Goal: Task Accomplishment & Management: Manage account settings

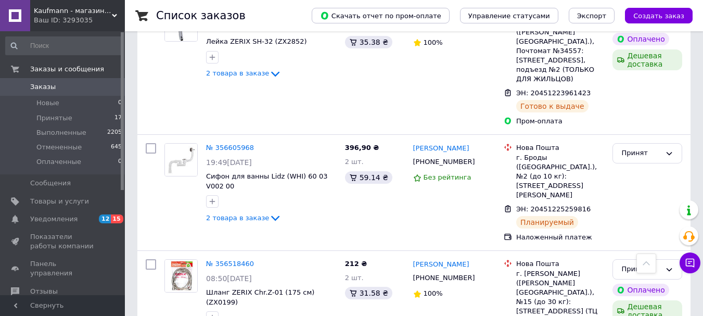
scroll to position [989, 0]
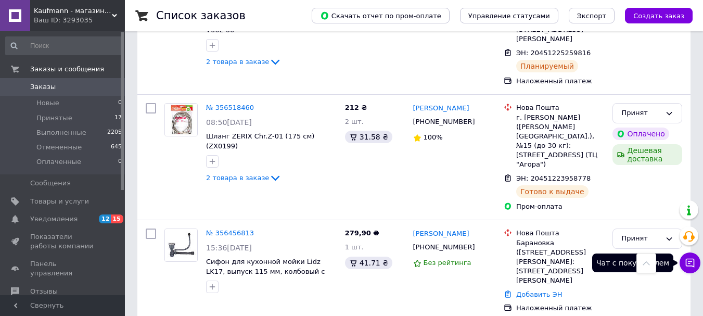
click at [691, 264] on icon at bounding box center [690, 263] width 10 height 10
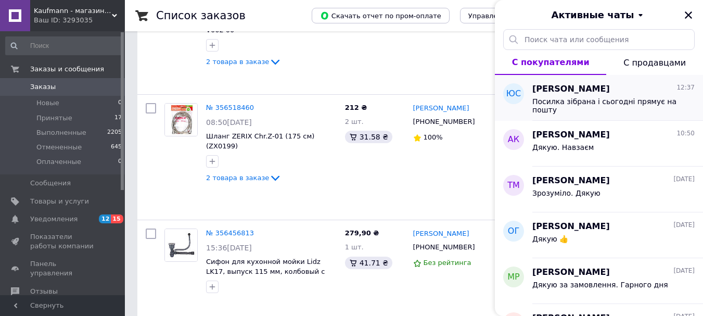
click at [620, 96] on div "Посилка зібрана і сьогодні прямує на пошту" at bounding box center [613, 104] width 162 height 19
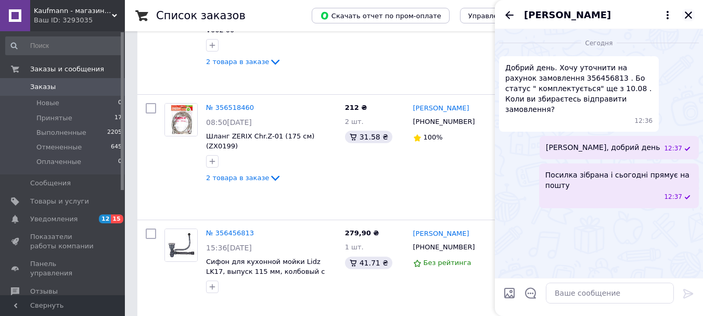
click at [690, 15] on icon "Закрыть" at bounding box center [688, 14] width 9 height 9
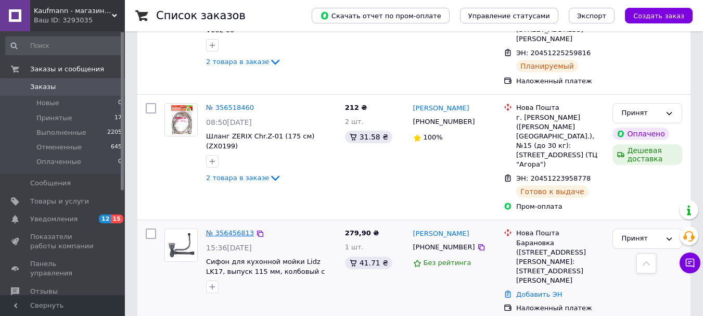
click at [231, 229] on link "№ 356456813" at bounding box center [230, 233] width 48 height 8
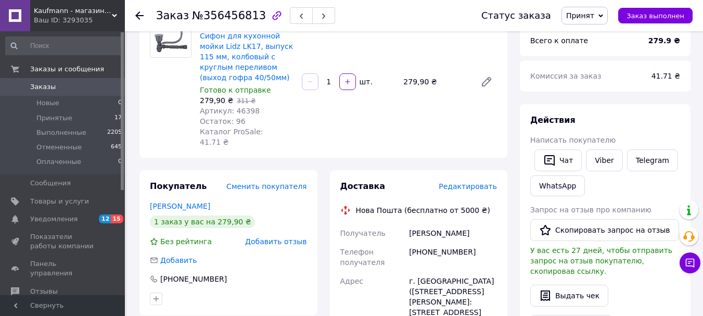
scroll to position [156, 0]
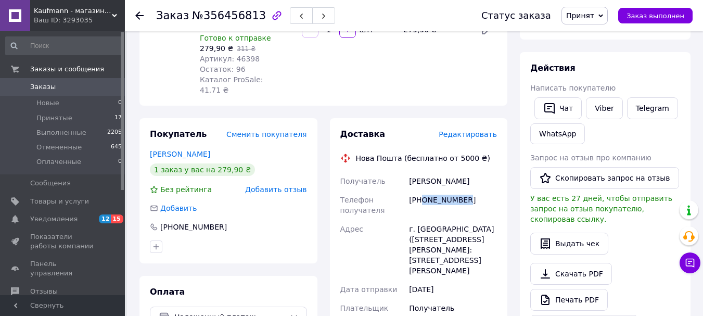
drag, startPoint x: 423, startPoint y: 193, endPoint x: 467, endPoint y: 193, distance: 44.8
click at [467, 193] on div "[PHONE_NUMBER]" at bounding box center [453, 204] width 92 height 29
copy div "0755010568"
drag, startPoint x: 426, startPoint y: 175, endPoint x: 462, endPoint y: 175, distance: 36.4
click at [462, 175] on div "Сазонова Юлія" at bounding box center [453, 181] width 92 height 19
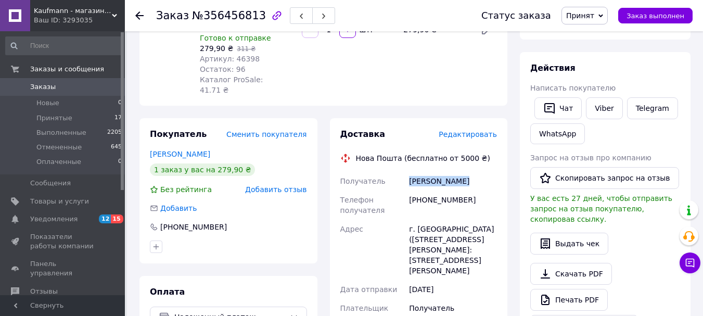
copy div "Сазонова Юлія"
click at [689, 267] on icon at bounding box center [690, 263] width 10 height 10
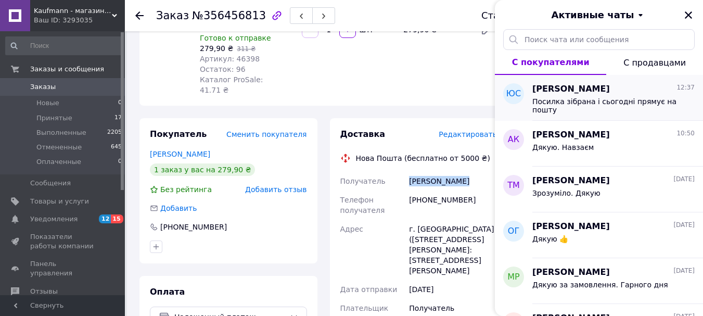
click at [582, 88] on span "[PERSON_NAME]" at bounding box center [571, 89] width 78 height 12
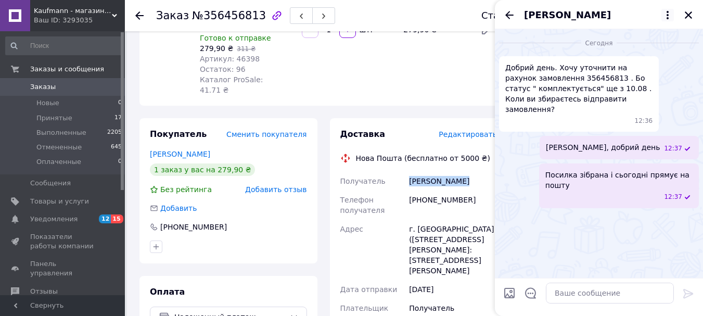
click at [667, 14] on icon at bounding box center [667, 15] width 12 height 12
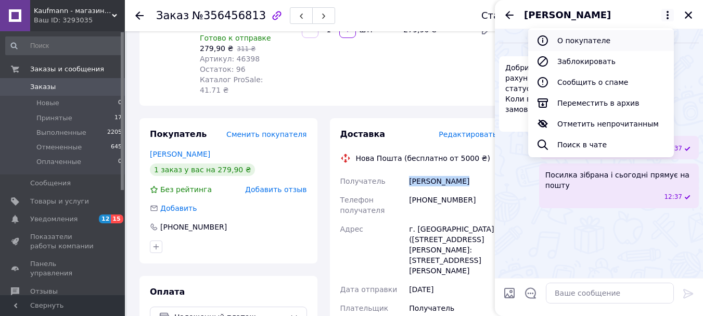
click at [613, 42] on button "О покупателе" at bounding box center [601, 40] width 146 height 21
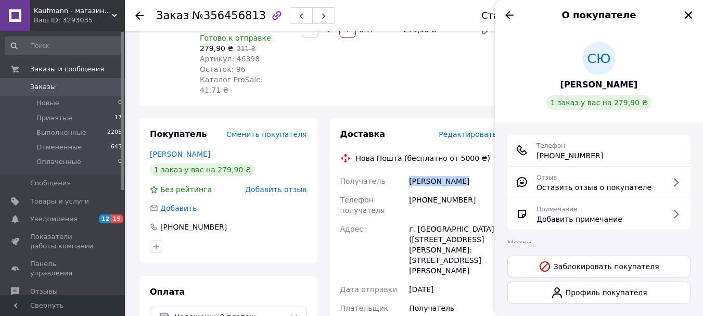
click at [689, 17] on icon "Закрыть" at bounding box center [688, 14] width 9 height 9
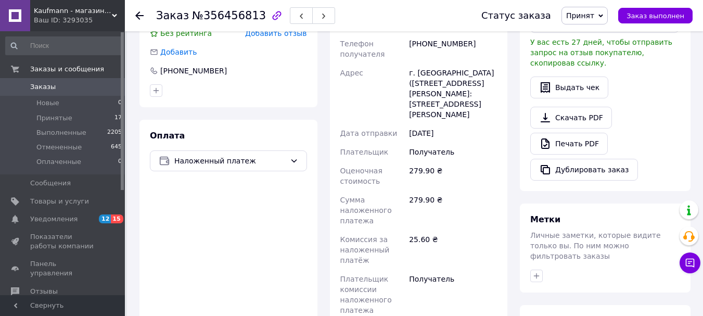
scroll to position [416, 0]
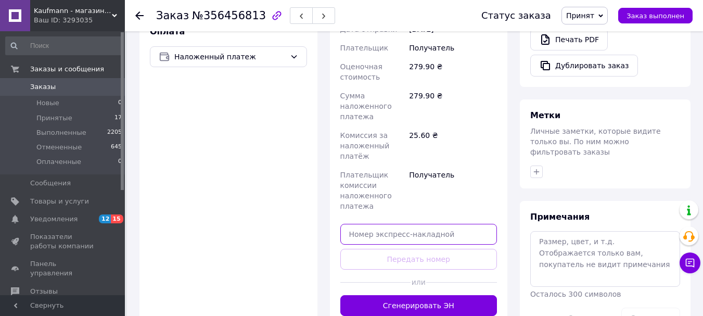
click at [431, 228] on input "text" at bounding box center [418, 234] width 157 height 21
paste input "20451225342721"
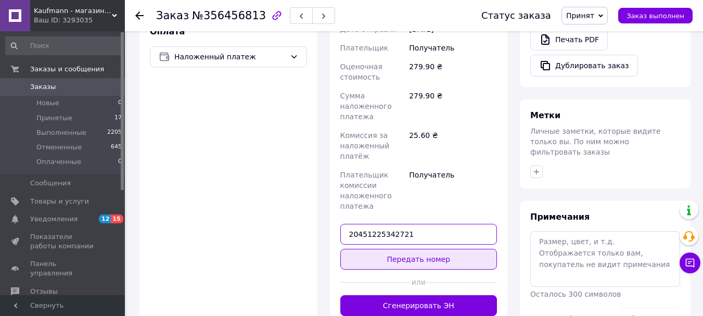
type input "20451225342721"
click at [431, 249] on button "Передать номер" at bounding box center [418, 259] width 157 height 21
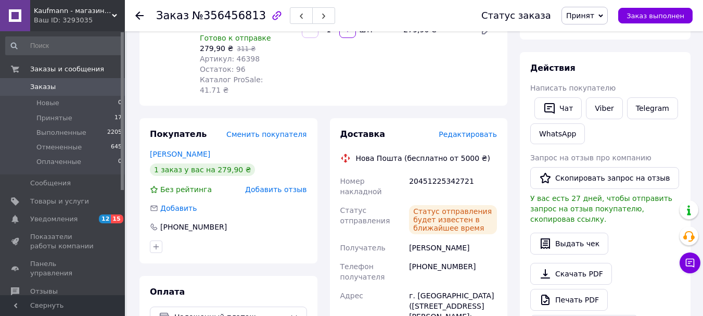
scroll to position [104, 0]
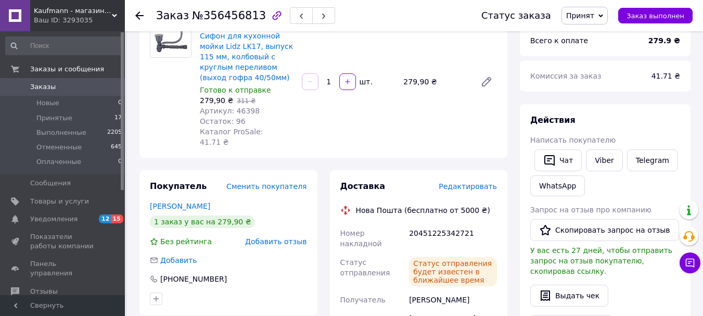
click at [244, 111] on span "Артикул: 46398" at bounding box center [230, 111] width 60 height 8
click at [245, 111] on span "Артикул: 46398" at bounding box center [230, 111] width 60 height 8
copy span "46398"
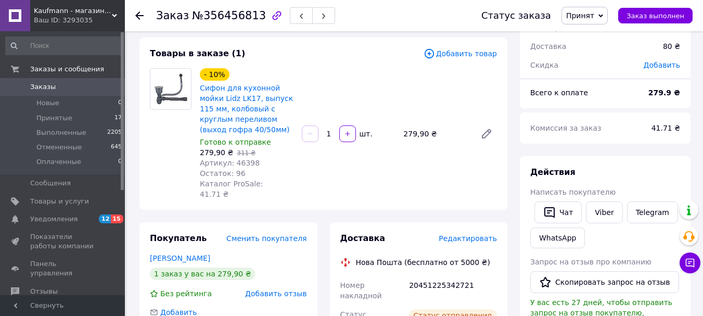
click at [139, 14] on icon at bounding box center [139, 15] width 8 height 8
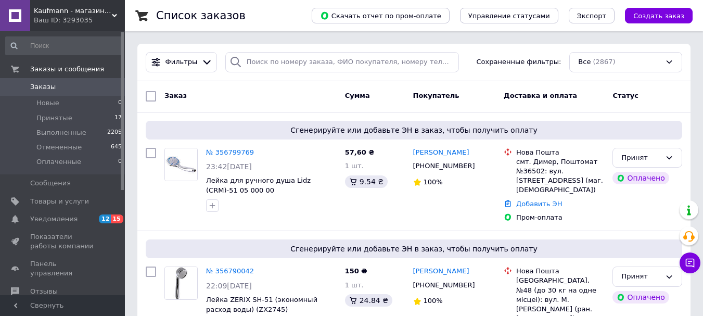
click at [83, 17] on div "Ваш ID: 3293035" at bounding box center [79, 20] width 91 height 9
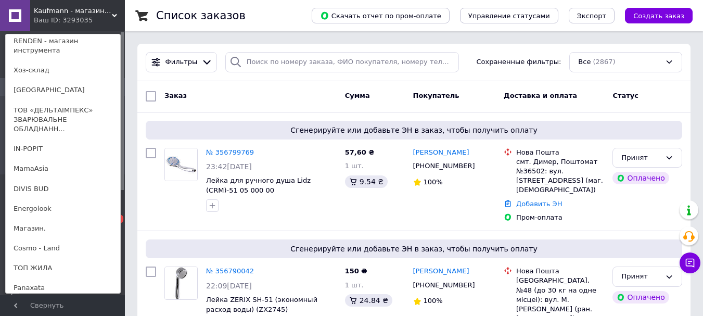
scroll to position [376, 0]
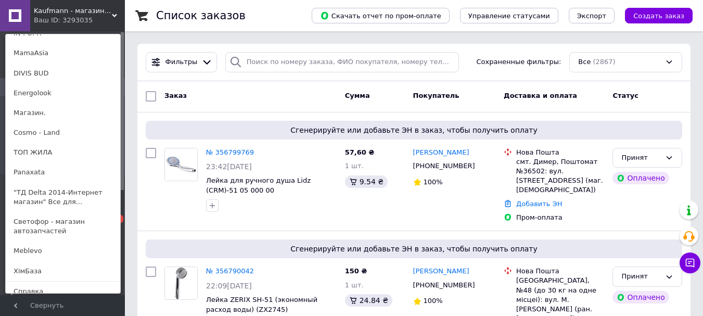
click at [55, 301] on link "Выйти" at bounding box center [63, 311] width 114 height 20
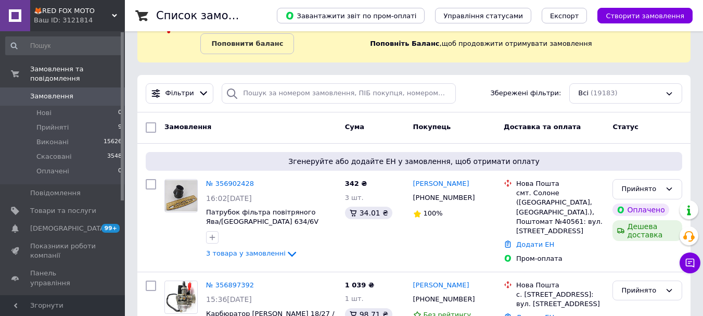
scroll to position [104, 0]
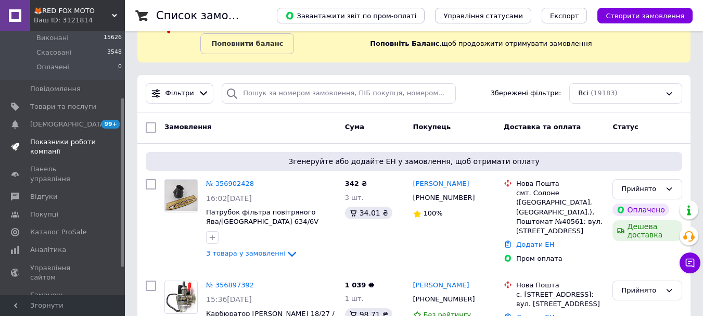
click at [78, 141] on span "Показники роботи компанії" at bounding box center [63, 146] width 66 height 19
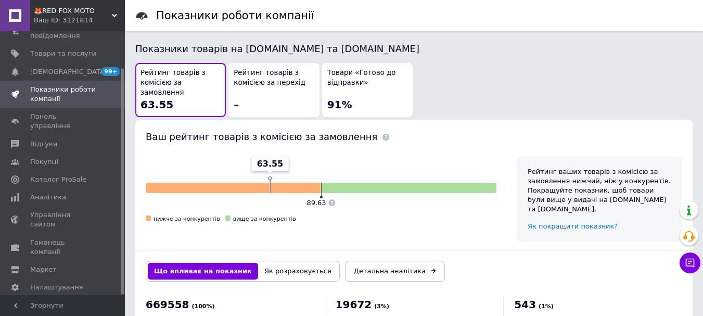
scroll to position [625, 0]
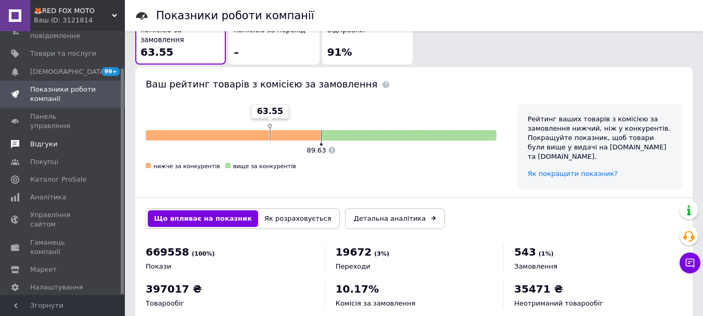
click at [59, 139] on span "Відгуки" at bounding box center [63, 143] width 66 height 9
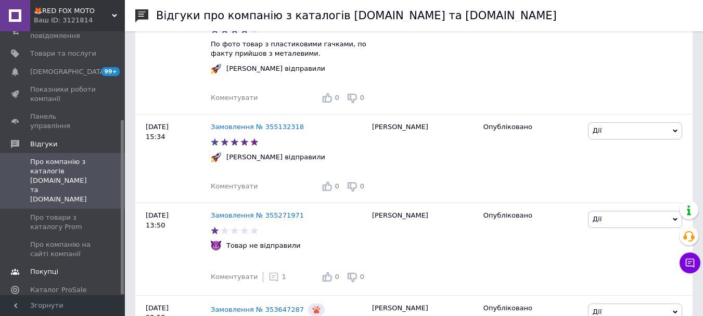
scroll to position [134, 0]
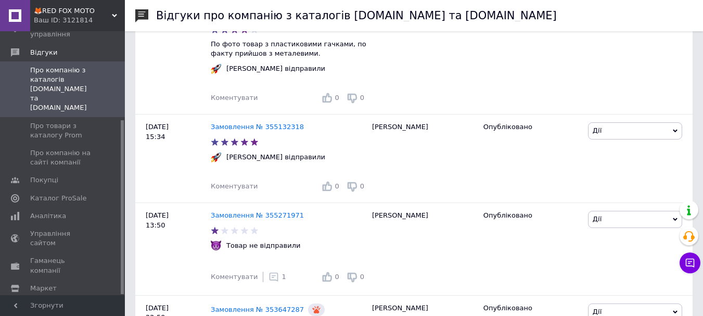
click at [74, 301] on span "Налаштування" at bounding box center [56, 305] width 53 height 9
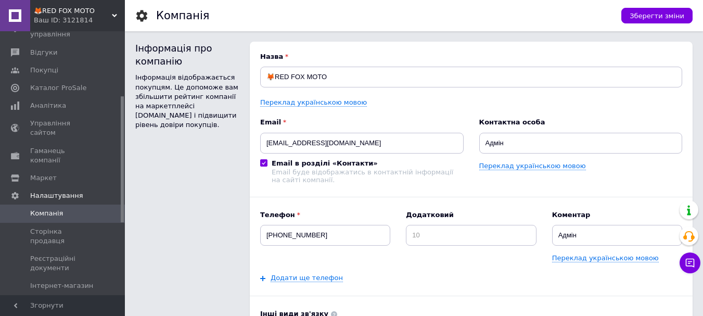
click at [76, 11] on span "🦊RED FOX MOTO" at bounding box center [73, 10] width 78 height 9
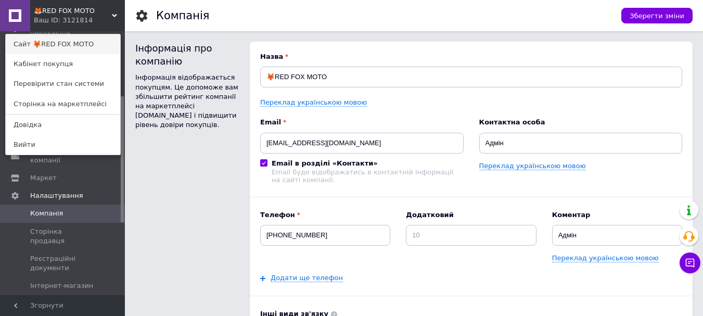
click at [73, 40] on link "Сайт 🦊RED FOX MOTO" at bounding box center [63, 44] width 114 height 20
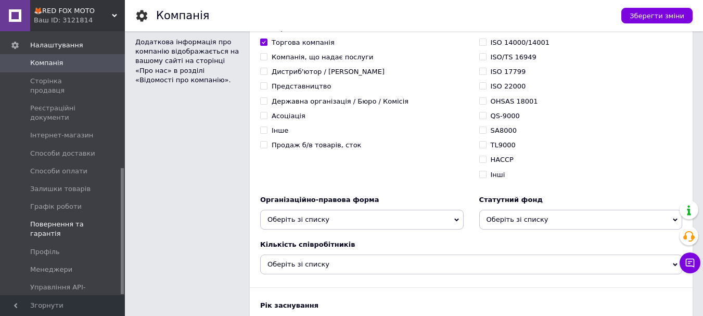
scroll to position [885, 0]
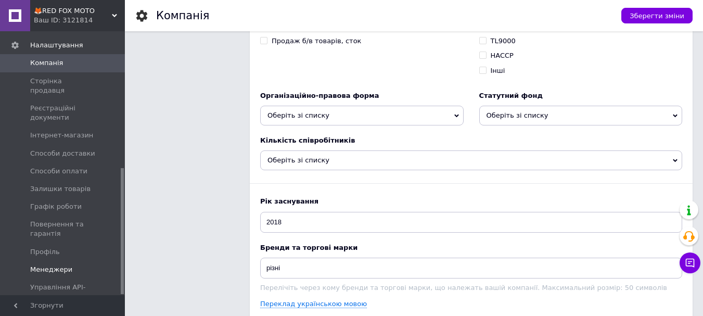
click at [63, 265] on span "Менеджери" at bounding box center [51, 269] width 42 height 9
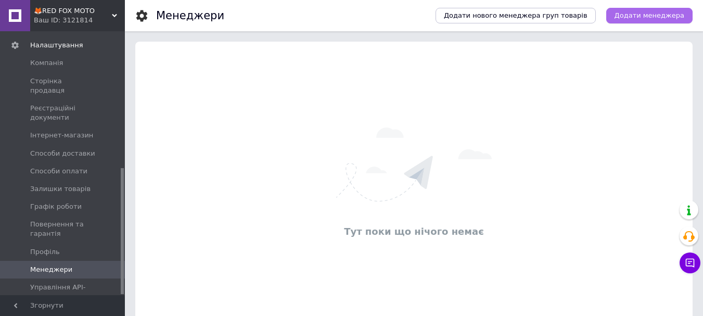
click at [666, 17] on span "Додати менеджера" at bounding box center [650, 15] width 70 height 9
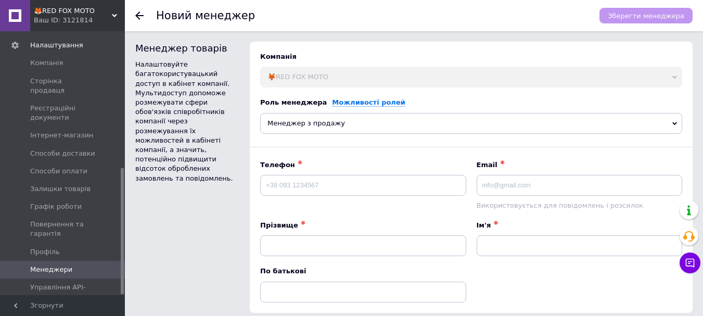
click at [361, 124] on span "Менеджер з продажу" at bounding box center [471, 123] width 422 height 21
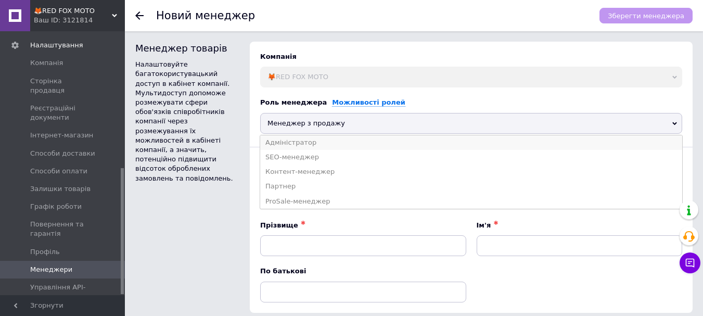
click at [344, 146] on li "Адміністратор" at bounding box center [471, 142] width 422 height 15
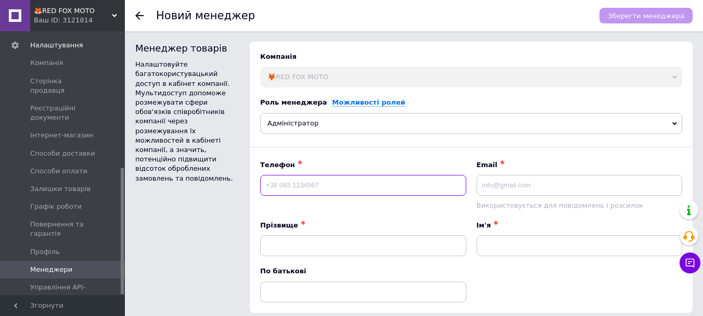
click at [339, 185] on input at bounding box center [363, 185] width 206 height 21
type input "+380663559779"
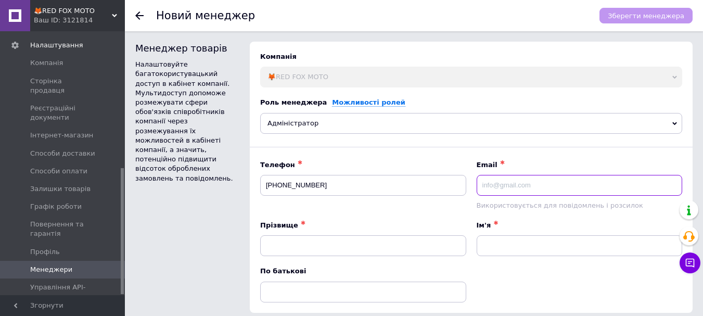
click at [536, 193] on input at bounding box center [580, 185] width 206 height 21
type input "dsuuei8733@gmail.com"
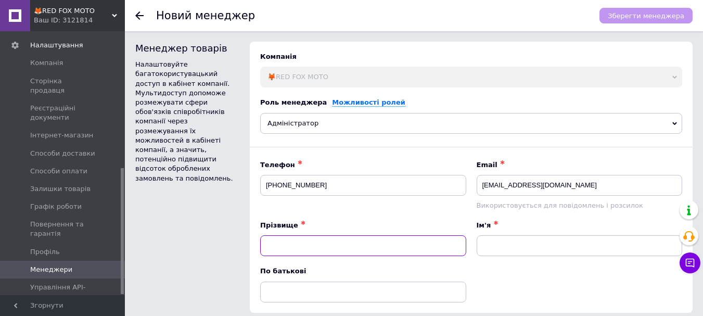
click at [363, 243] on input at bounding box center [363, 245] width 206 height 21
type input "Старченко"
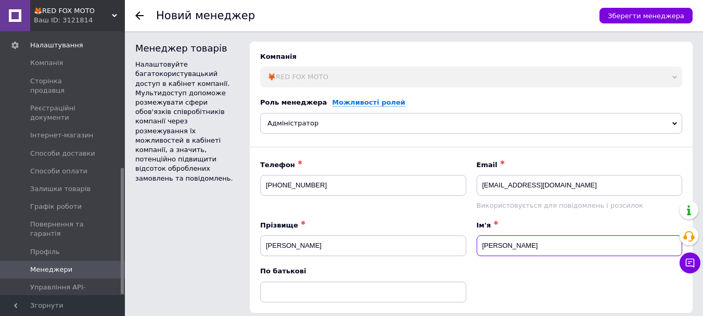
scroll to position [39, 0]
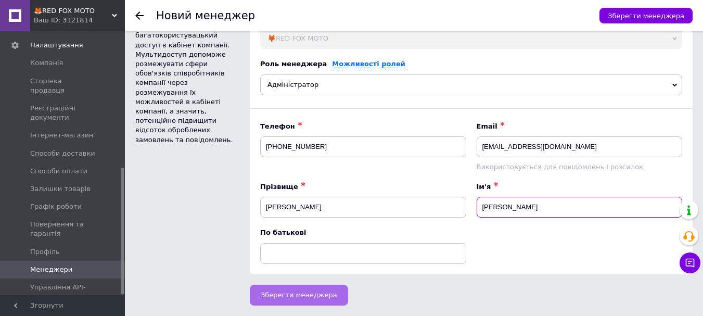
type input "Дмитро"
click at [296, 300] on button "Зберегти менеджера" at bounding box center [299, 295] width 98 height 21
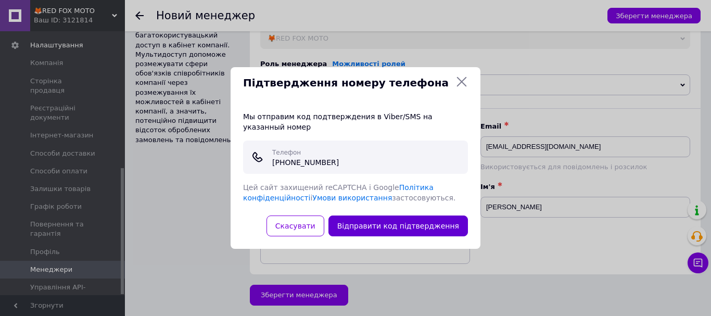
click at [398, 225] on button "Відправити код підтвердження" at bounding box center [397, 225] width 139 height 21
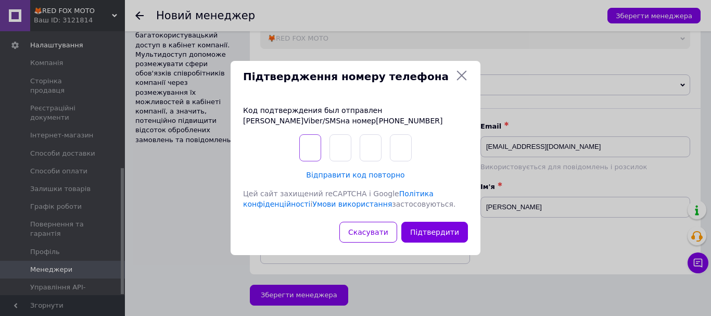
click at [310, 147] on input "text" at bounding box center [310, 147] width 22 height 27
type input "1"
type input "7"
type input "9"
type input "1"
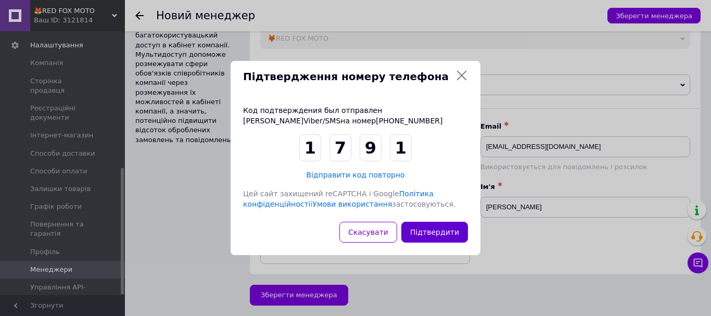
click at [434, 233] on button "Підтвердити" at bounding box center [434, 232] width 67 height 21
